Goal: Task Accomplishment & Management: Use online tool/utility

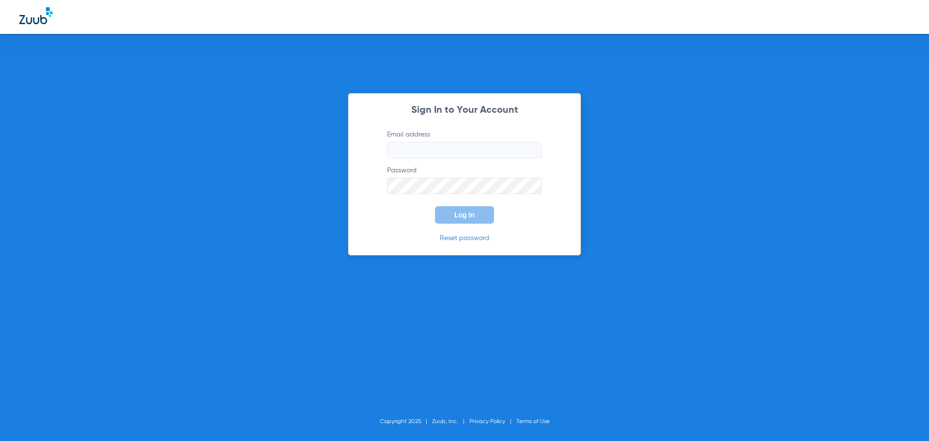
type input "[PERSON_NAME][EMAIL_ADDRESS][DOMAIN_NAME]"
click at [454, 217] on button "Log In" at bounding box center [464, 214] width 59 height 17
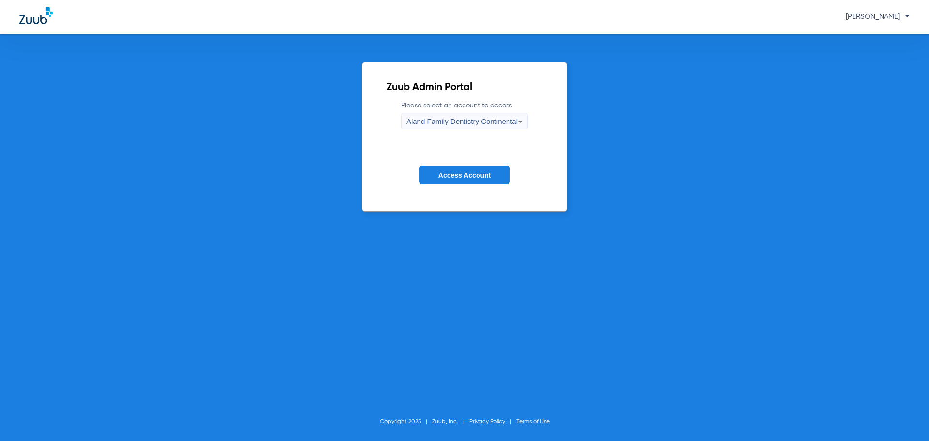
click at [479, 121] on span "Aland Family Dentistry Continental" at bounding box center [461, 121] width 111 height 8
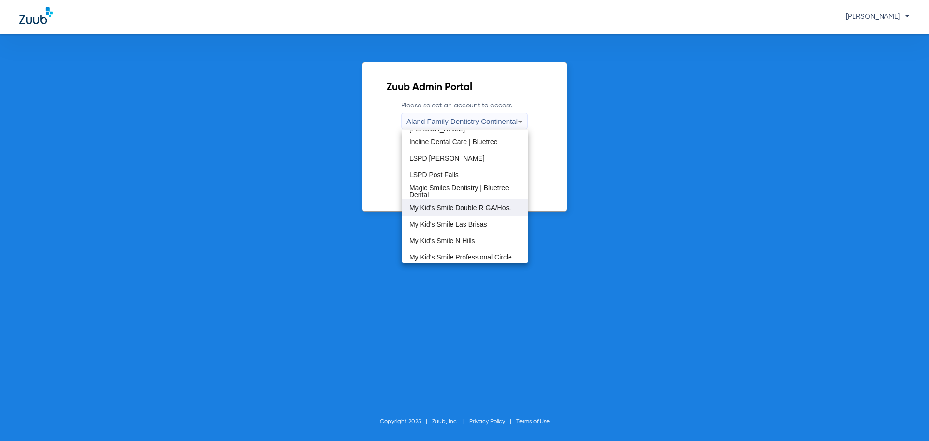
scroll to position [295, 0]
click at [469, 228] on mat-option "The Dentists' Office Fallon" at bounding box center [465, 221] width 127 height 16
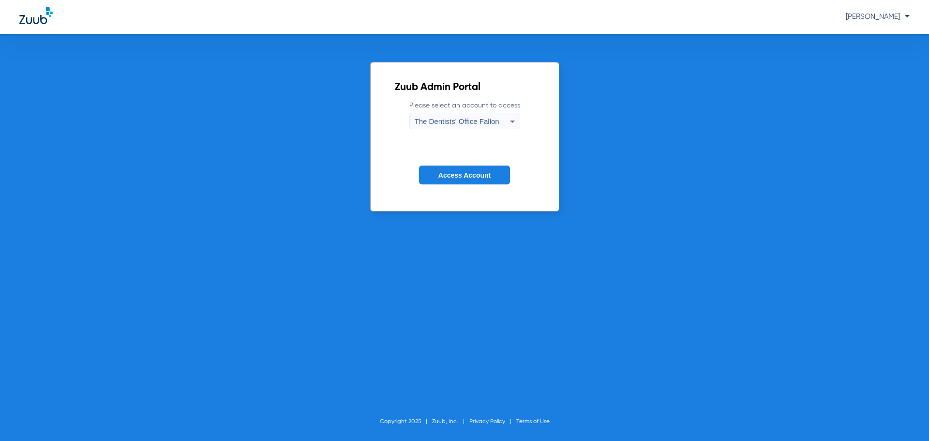
click at [469, 176] on span "Access Account" at bounding box center [464, 175] width 52 height 8
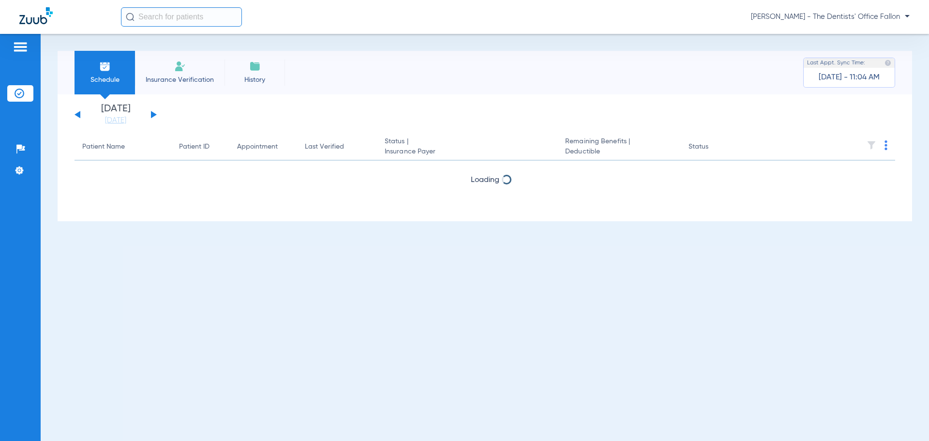
click at [153, 112] on button at bounding box center [154, 114] width 6 height 7
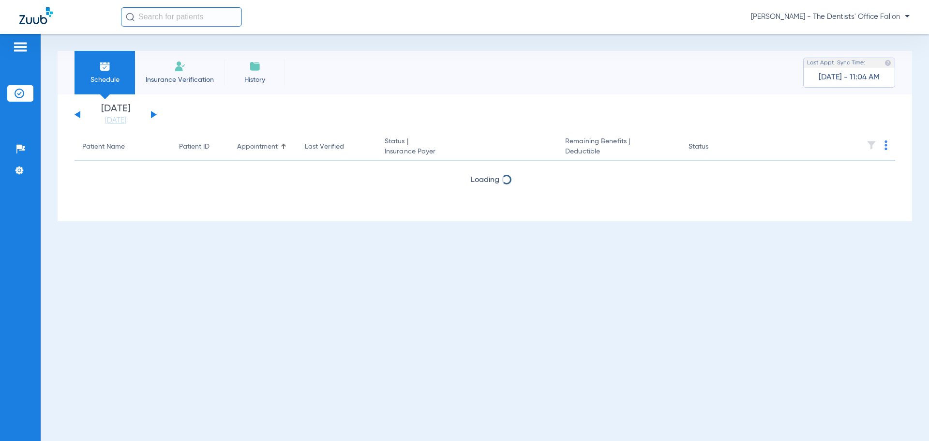
click at [153, 112] on button at bounding box center [154, 114] width 6 height 7
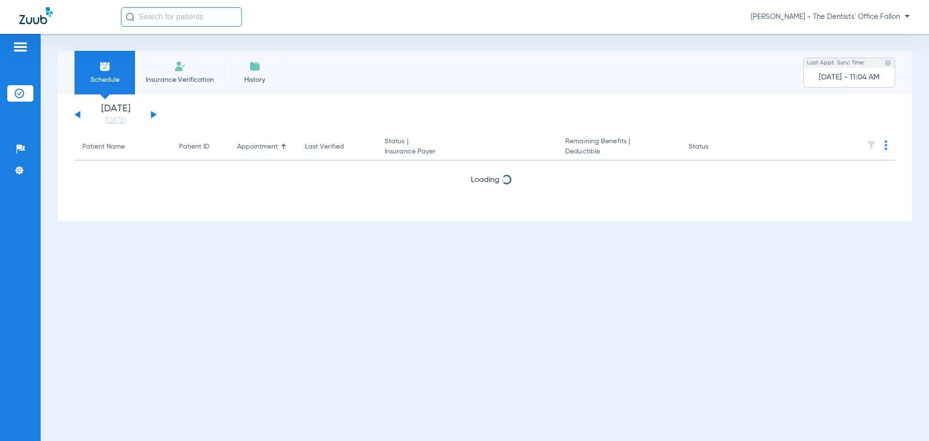
click at [153, 112] on button at bounding box center [154, 114] width 6 height 7
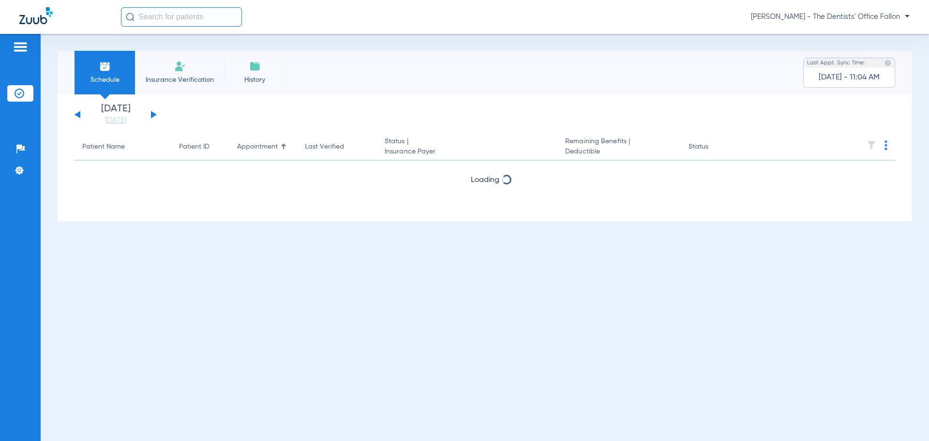
click at [153, 112] on button at bounding box center [154, 114] width 6 height 7
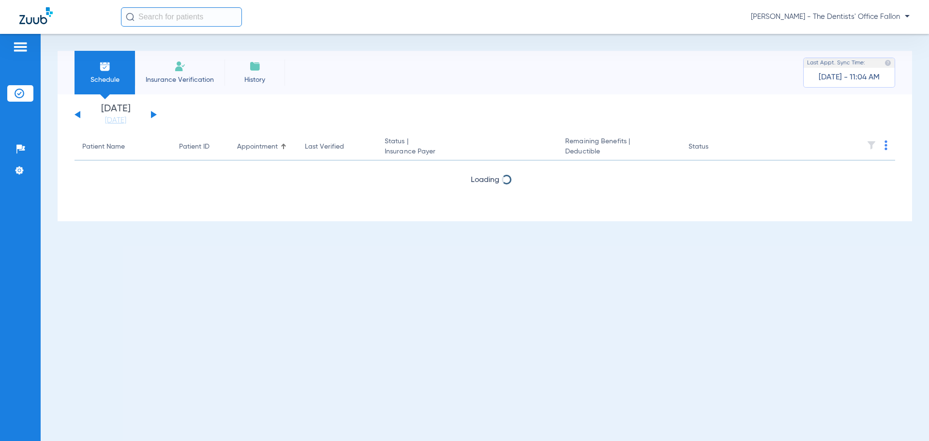
click at [153, 112] on button at bounding box center [154, 114] width 6 height 7
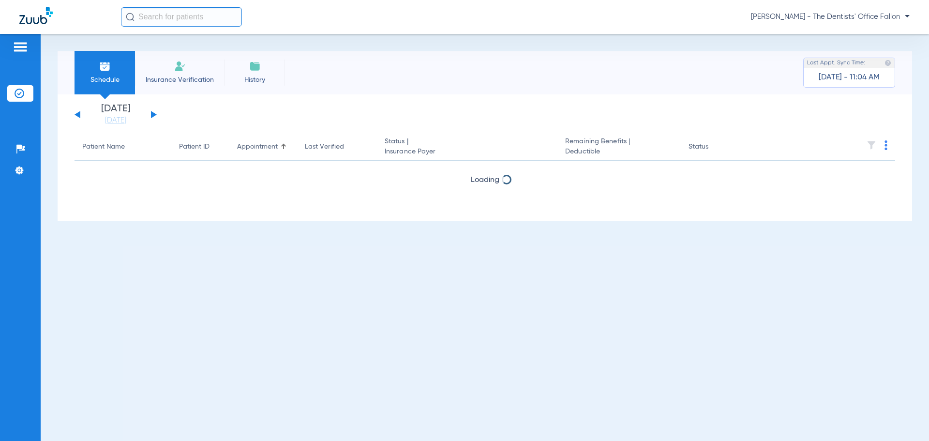
click at [153, 112] on button at bounding box center [154, 114] width 6 height 7
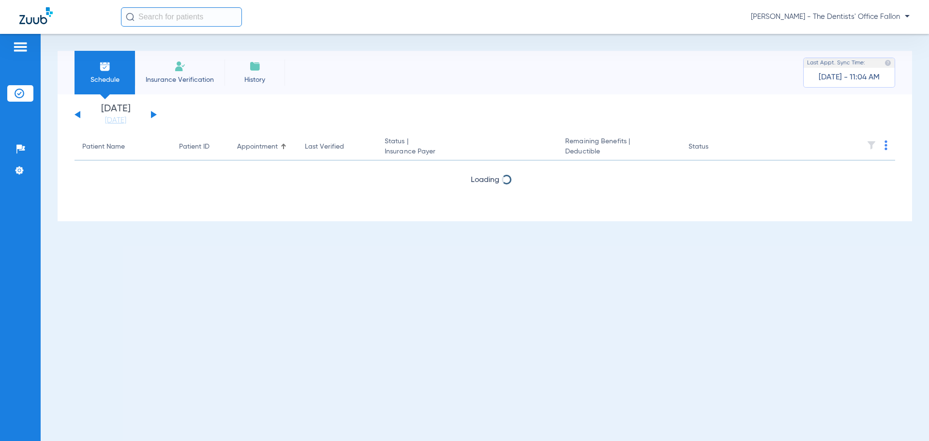
click at [153, 112] on button at bounding box center [154, 114] width 6 height 7
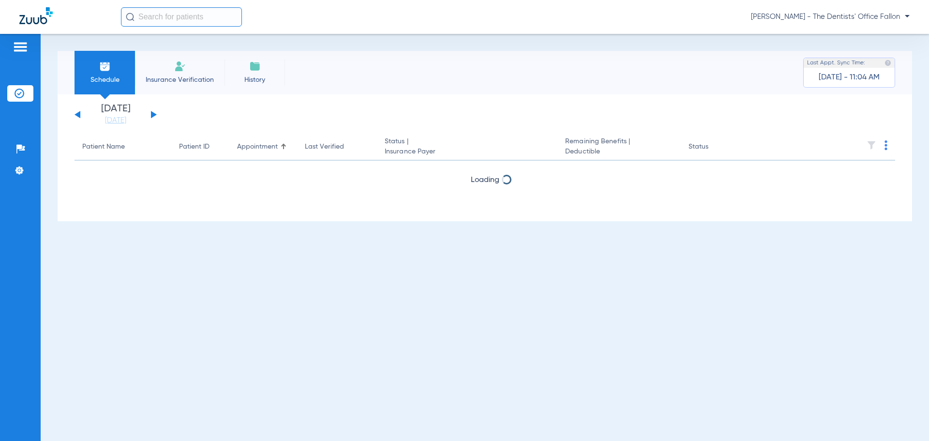
click at [153, 112] on button at bounding box center [154, 114] width 6 height 7
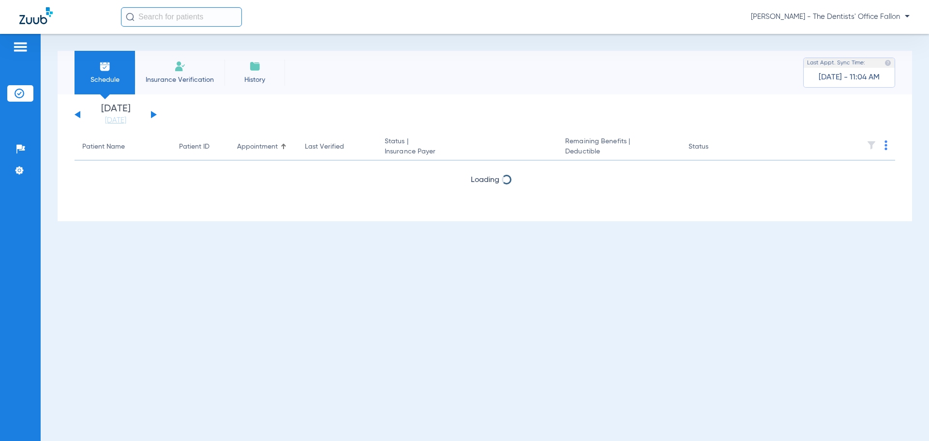
click at [153, 112] on button at bounding box center [154, 114] width 6 height 7
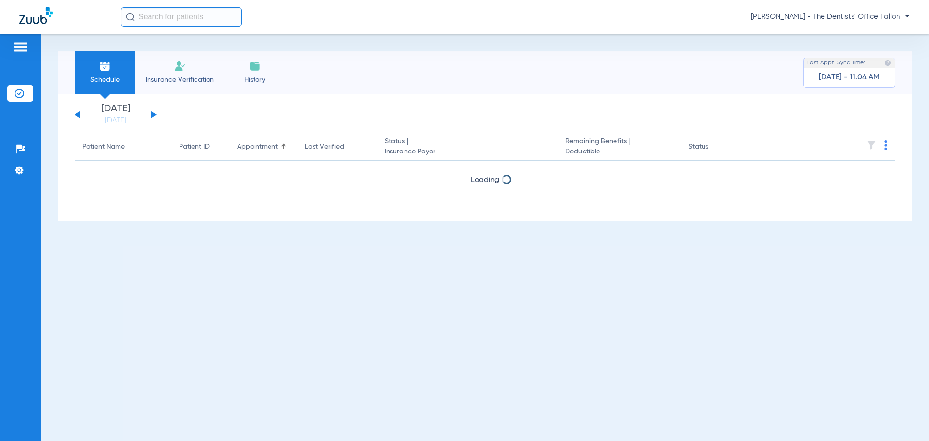
click at [153, 112] on button at bounding box center [154, 114] width 6 height 7
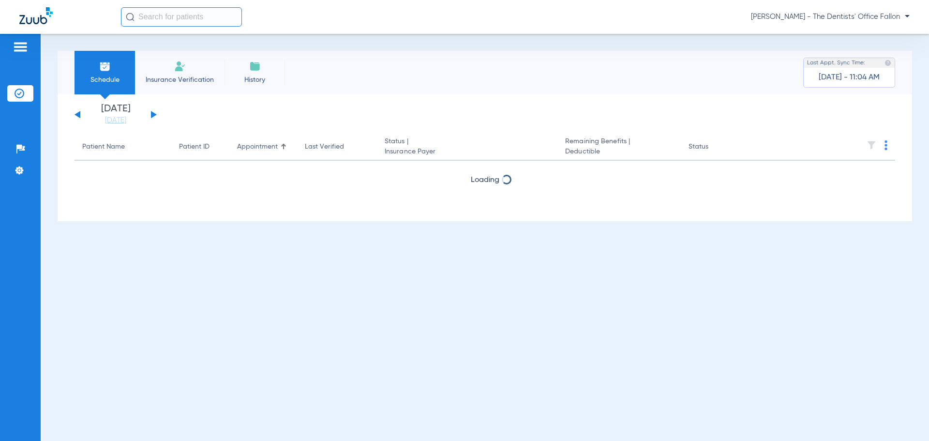
click at [153, 112] on button at bounding box center [154, 114] width 6 height 7
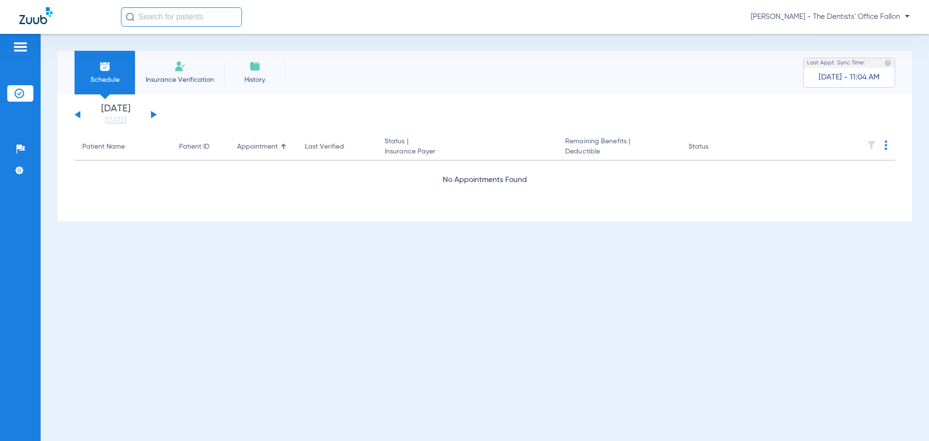
click at [153, 112] on button at bounding box center [154, 114] width 6 height 7
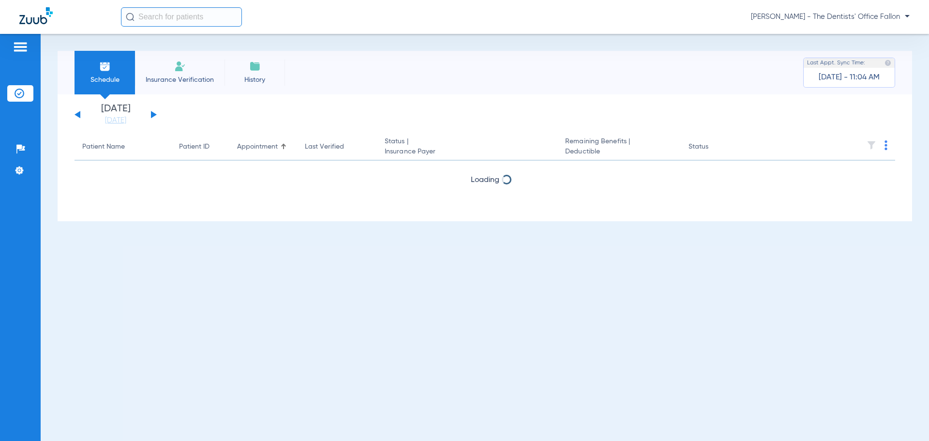
click at [153, 112] on button at bounding box center [154, 114] width 6 height 7
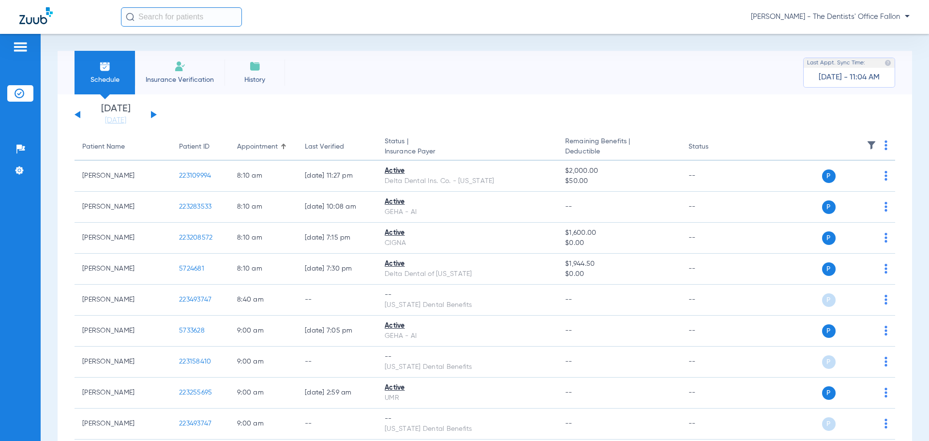
click at [153, 112] on button at bounding box center [154, 114] width 6 height 7
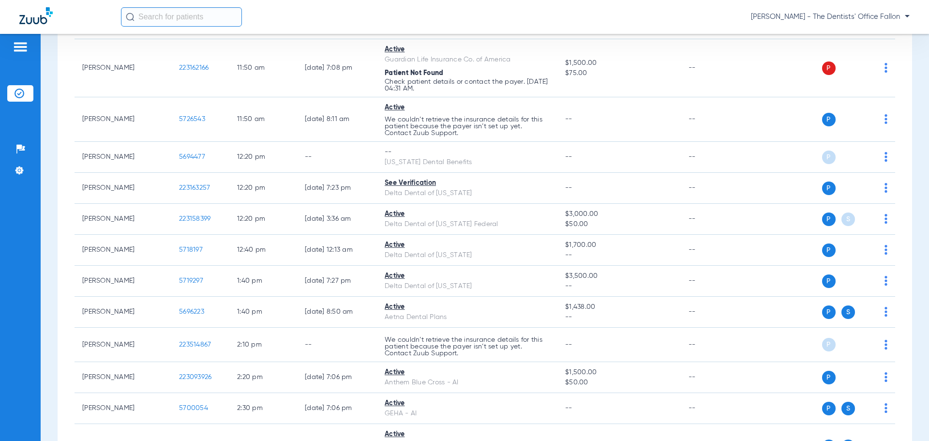
scroll to position [891, 0]
